Goal: Book appointment/travel/reservation

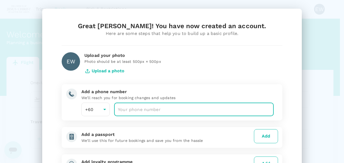
click at [168, 108] on input "number" at bounding box center [193, 109] width 159 height 14
click at [181, 111] on input "number" at bounding box center [193, 109] width 159 height 14
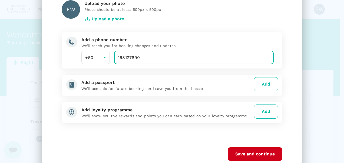
scroll to position [54, 0]
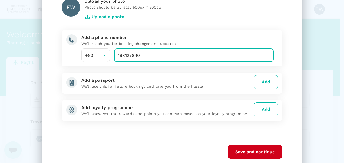
type input "168127890"
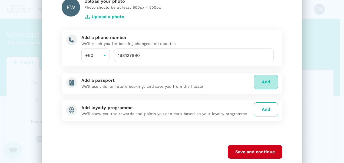
click at [273, 80] on button "Add" at bounding box center [266, 82] width 24 height 14
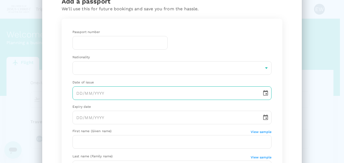
scroll to position [0, 0]
